Goal: Check status

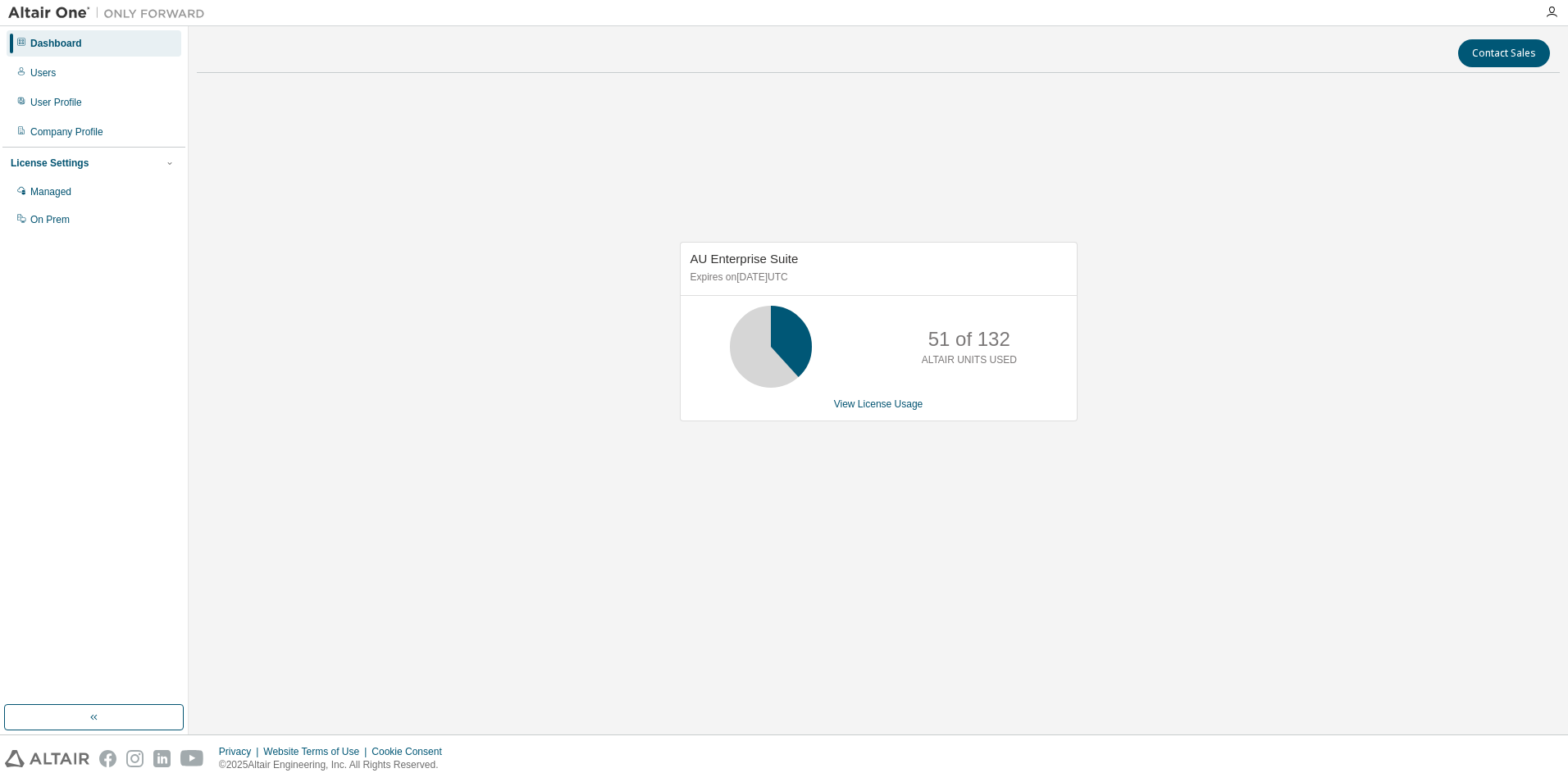
click at [1530, 252] on div "AU Enterprise Suite Expires on November 30, 2025 UTC 51 of 132 ALTAIR UNITS USE…" at bounding box center [878, 340] width 1363 height 508
click at [858, 407] on link "View License Usage" at bounding box center [878, 404] width 90 height 11
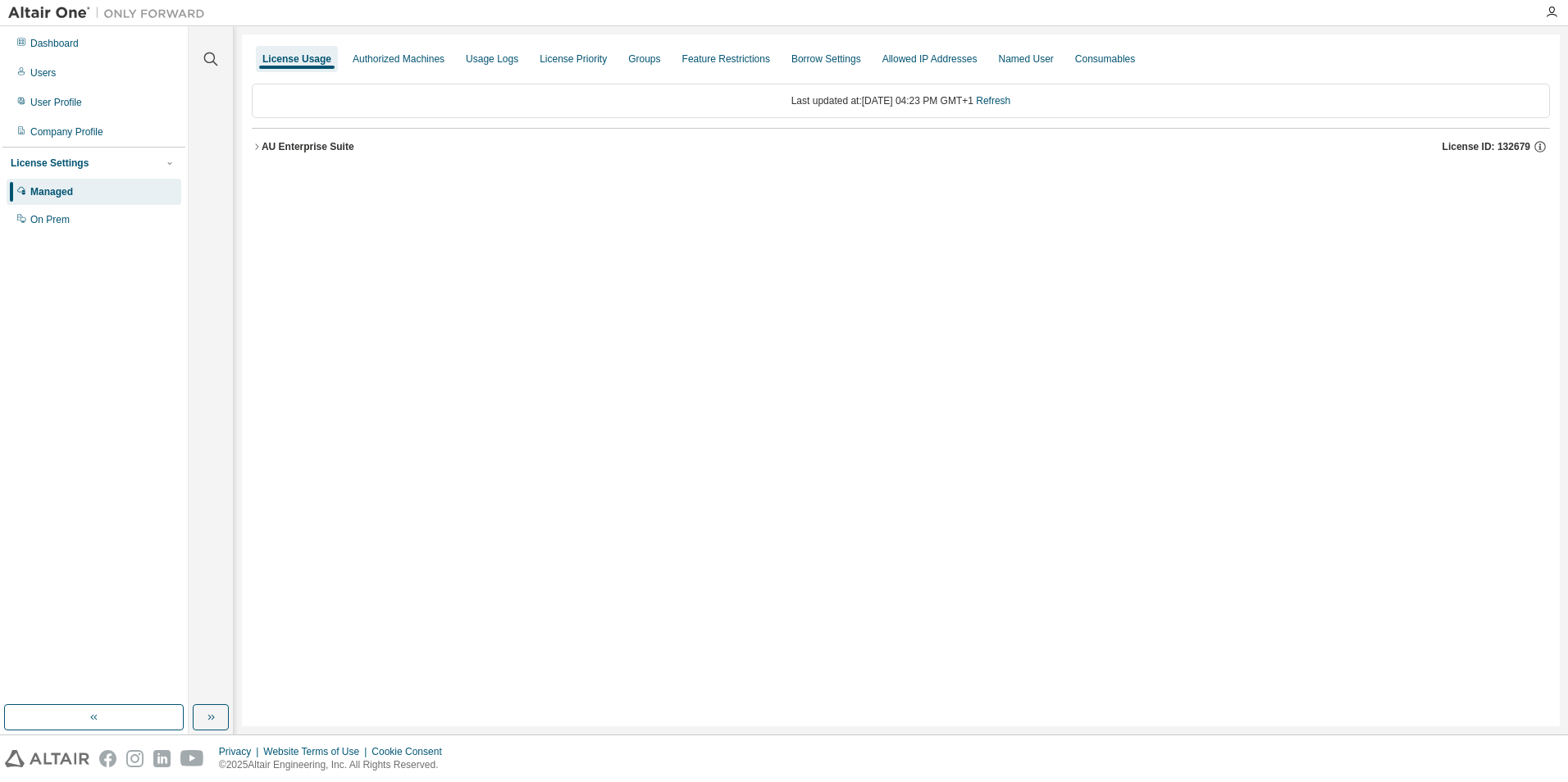
click at [259, 147] on icon "button" at bounding box center [256, 146] width 9 height 9
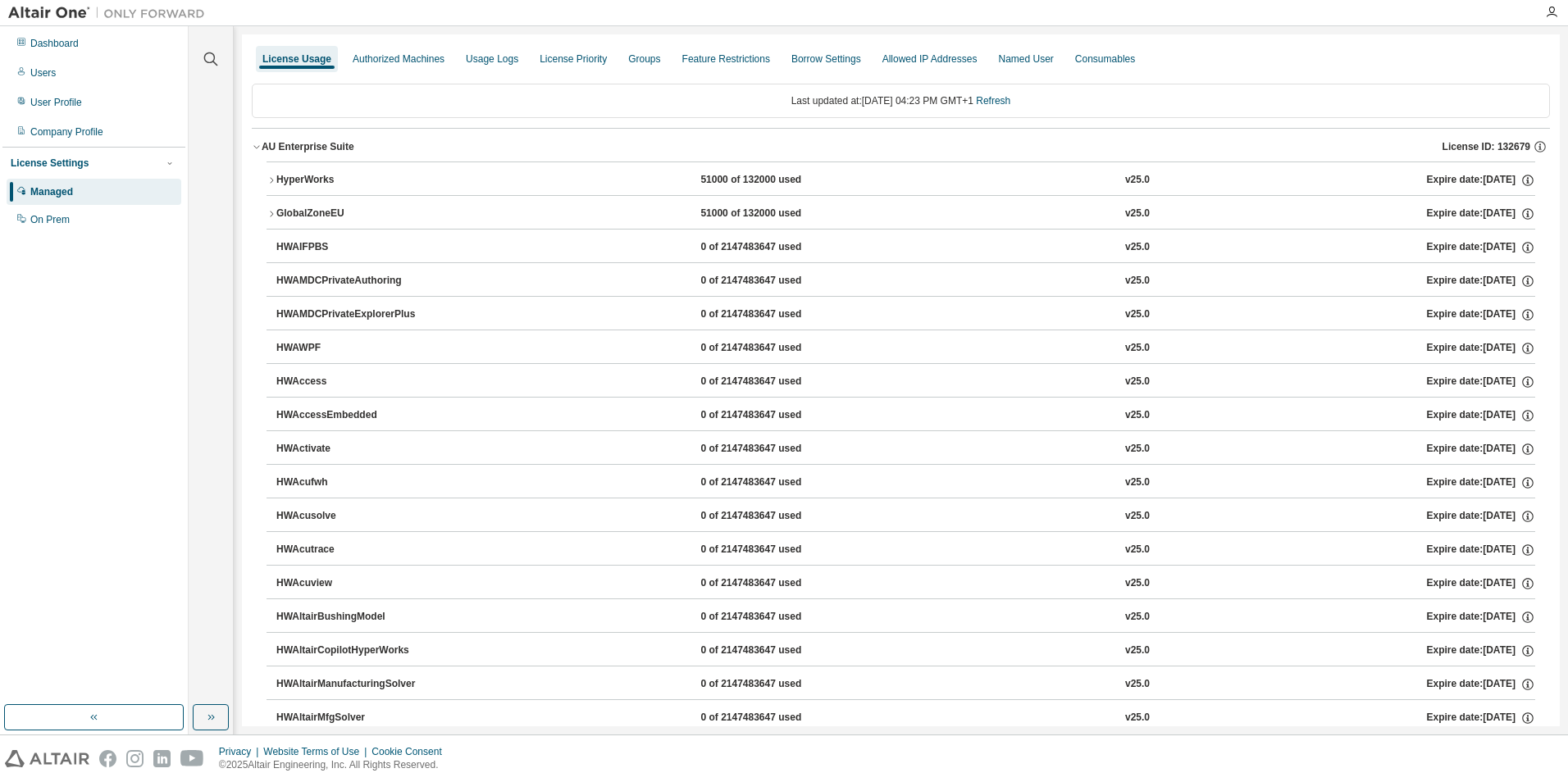
click at [264, 145] on div "AU Enterprise Suite" at bounding box center [308, 146] width 93 height 13
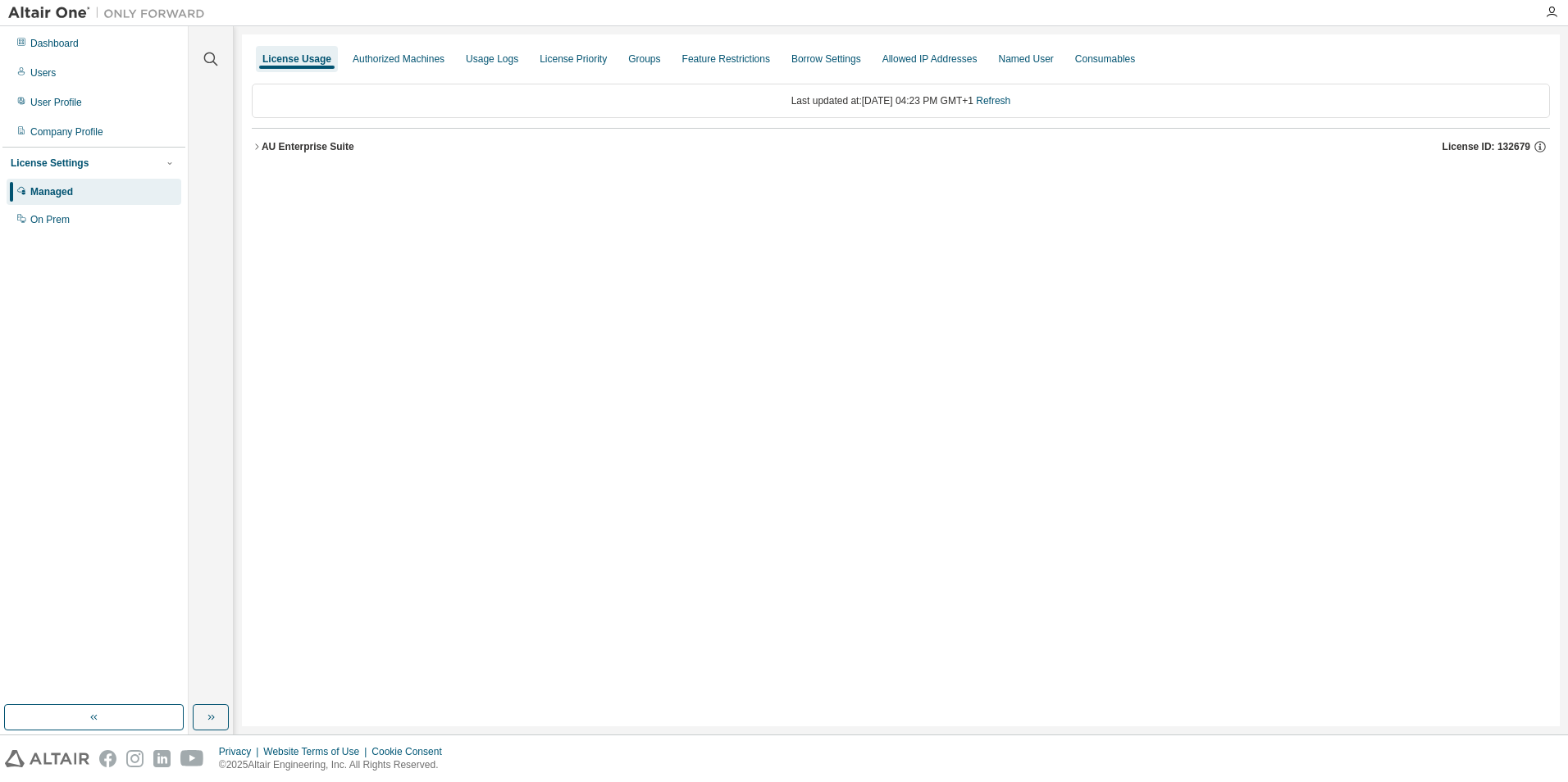
click at [338, 147] on div "AU Enterprise Suite" at bounding box center [308, 146] width 93 height 13
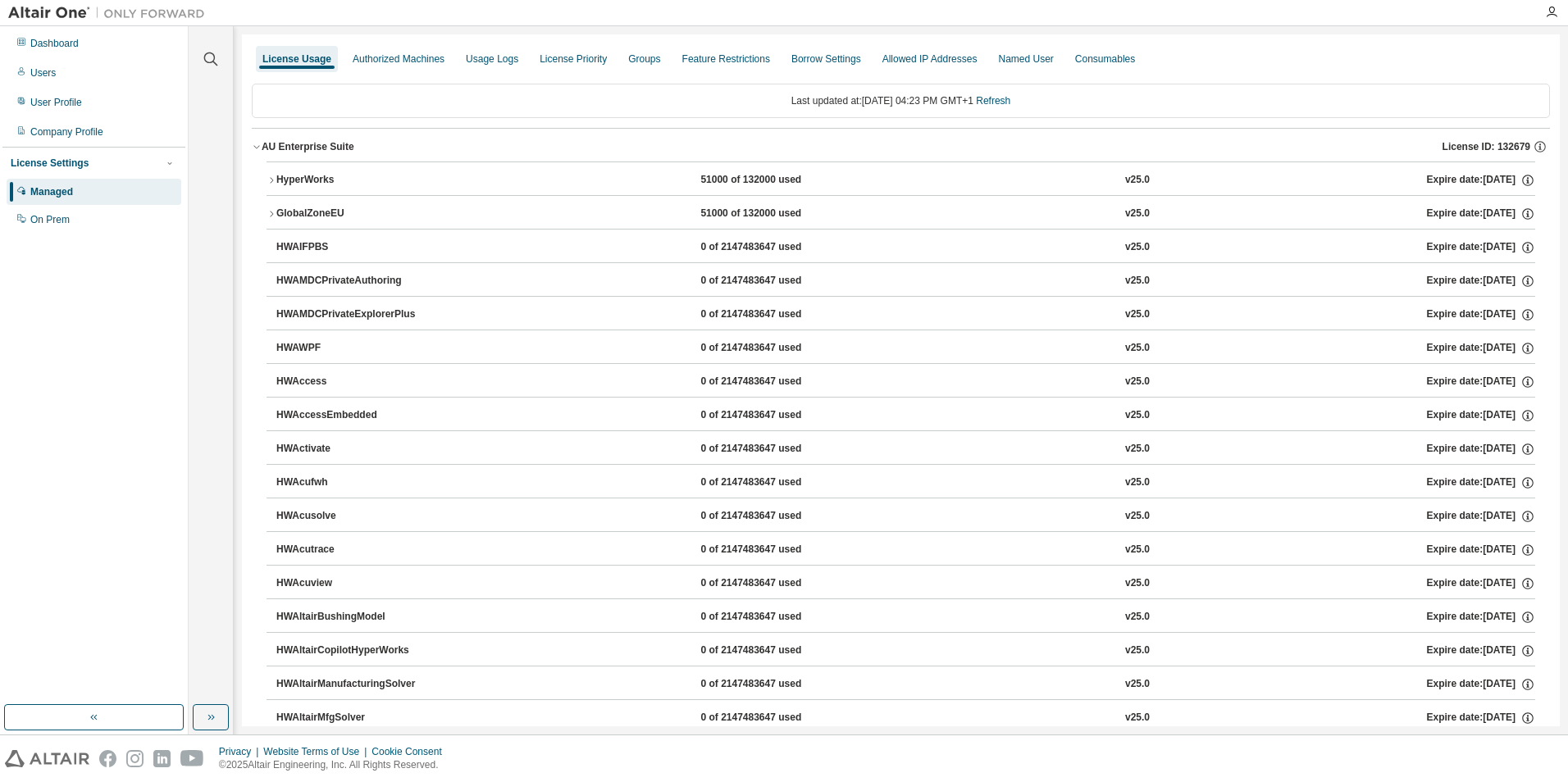
click at [275, 174] on button "HyperWorks 51000 of 132000 used v25.0 Expire date: 2025-11-30" at bounding box center [900, 181] width 1268 height 36
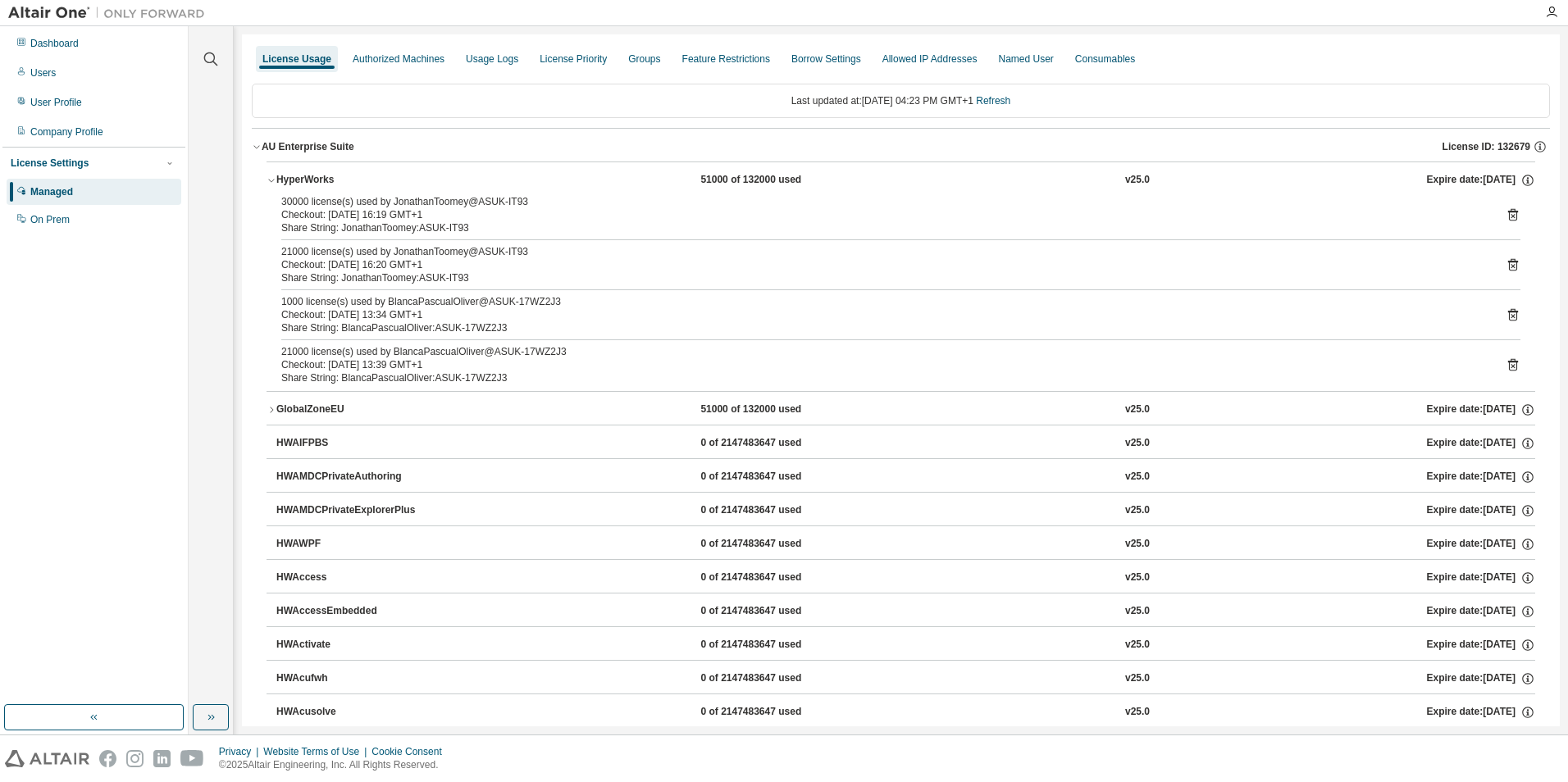
click at [197, 323] on div "Clear all Collapse on share string Yes No Only used licenses Yes No Only my usa…" at bounding box center [211, 365] width 40 height 674
click at [272, 410] on icon "button" at bounding box center [270, 409] width 9 height 9
